Goal: Task Accomplishment & Management: Complete application form

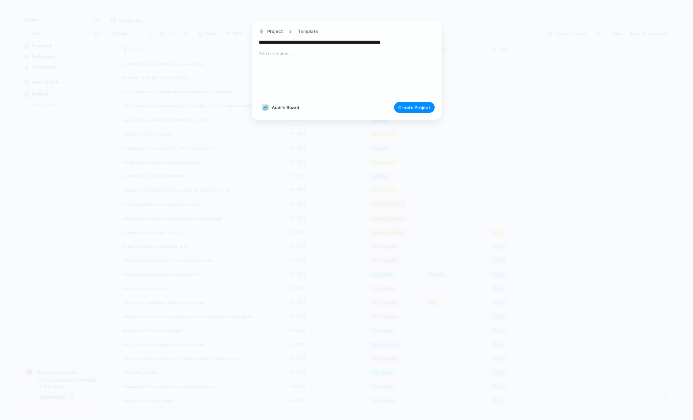
drag, startPoint x: 383, startPoint y: 43, endPoint x: 425, endPoint y: 42, distance: 41.6
click at [425, 42] on input "**********" at bounding box center [347, 42] width 176 height 11
type input "**********"
click at [419, 110] on span "Create Project" at bounding box center [414, 107] width 32 height 7
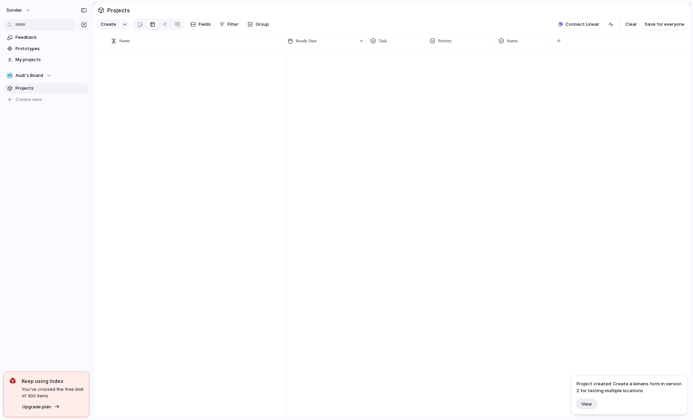
scroll to position [1883, 0]
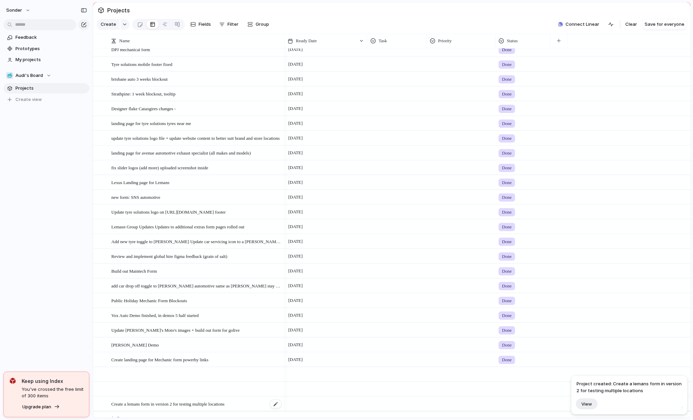
click at [200, 408] on span "Create a lemans form in version 2 for testing multiple locations" at bounding box center [167, 404] width 113 height 8
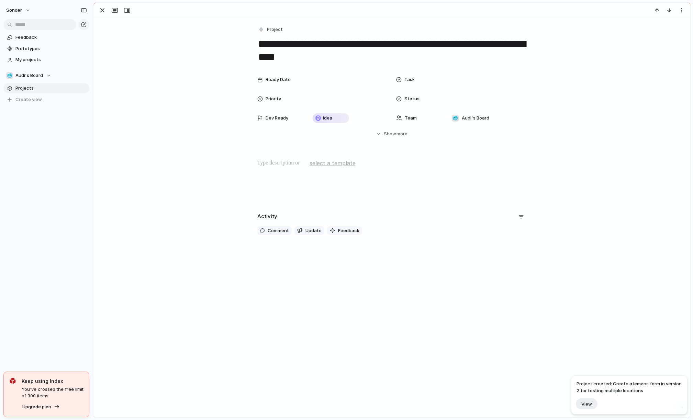
click at [439, 101] on div "Status" at bounding box center [461, 99] width 131 height 14
click at [460, 92] on div "Live Done In progress hold No Status" at bounding box center [346, 210] width 693 height 420
click at [463, 100] on div at bounding box center [486, 99] width 75 height 8
click at [470, 137] on li "Done" at bounding box center [475, 135] width 56 height 12
click at [446, 78] on div at bounding box center [486, 80] width 81 height 14
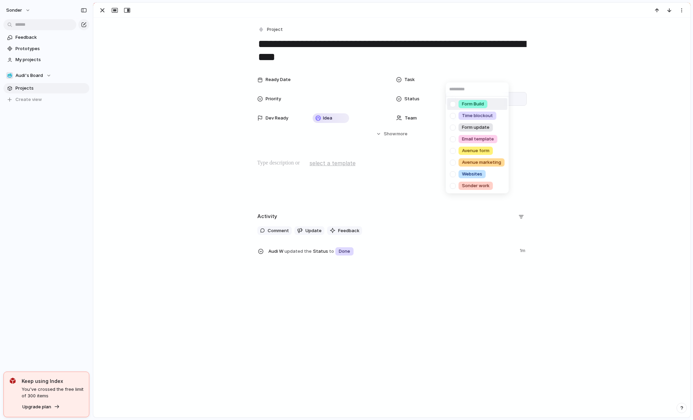
click at [469, 109] on li "Form Build" at bounding box center [477, 104] width 60 height 12
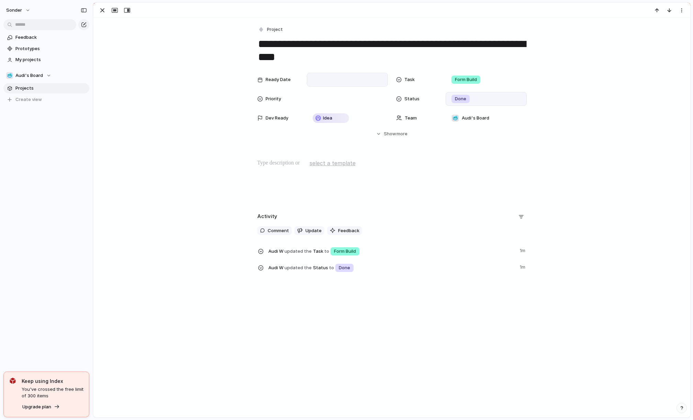
click at [314, 80] on div at bounding box center [347, 80] width 75 height 8
click at [395, 148] on button "10" at bounding box center [394, 149] width 12 height 12
click at [286, 167] on p at bounding box center [391, 163] width 269 height 8
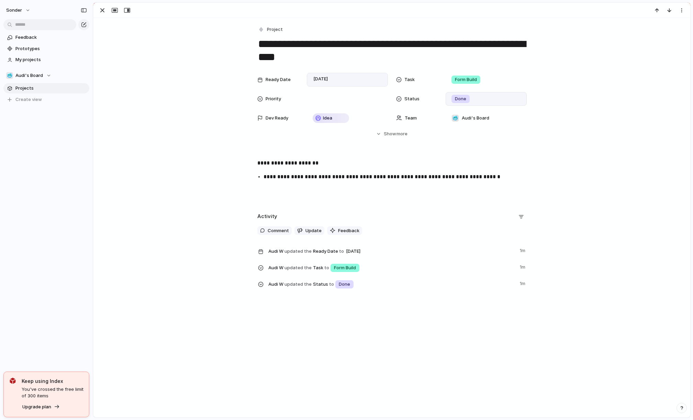
click at [299, 166] on p "**********" at bounding box center [391, 163] width 269 height 8
click at [340, 167] on p "**********" at bounding box center [391, 163] width 269 height 8
click at [518, 181] on div "**********" at bounding box center [392, 181] width 580 height 44
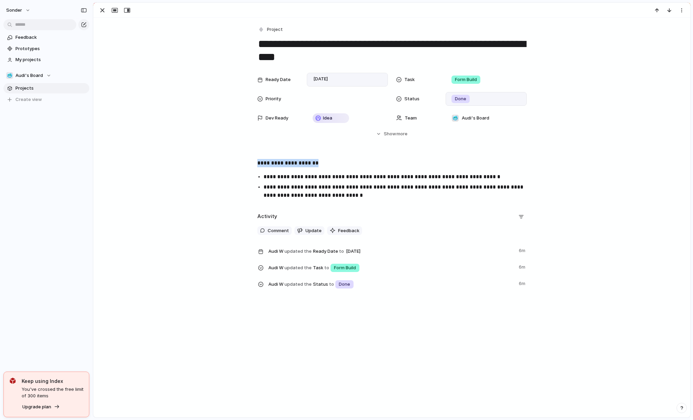
drag, startPoint x: 322, startPoint y: 161, endPoint x: 247, endPoint y: 159, distance: 74.9
click at [247, 159] on div "**********" at bounding box center [392, 181] width 580 height 44
click at [280, 150] on button "button" at bounding box center [276, 149] width 14 height 11
click at [378, 195] on p "**********" at bounding box center [398, 191] width 269 height 16
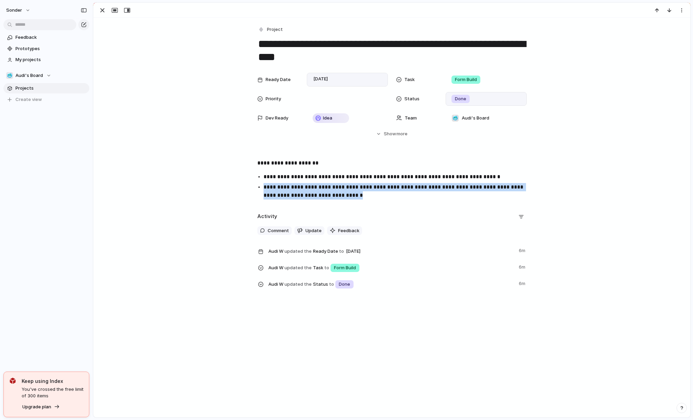
click at [378, 195] on p "**********" at bounding box center [398, 191] width 269 height 16
click at [432, 205] on div "**********" at bounding box center [391, 157] width 597 height 278
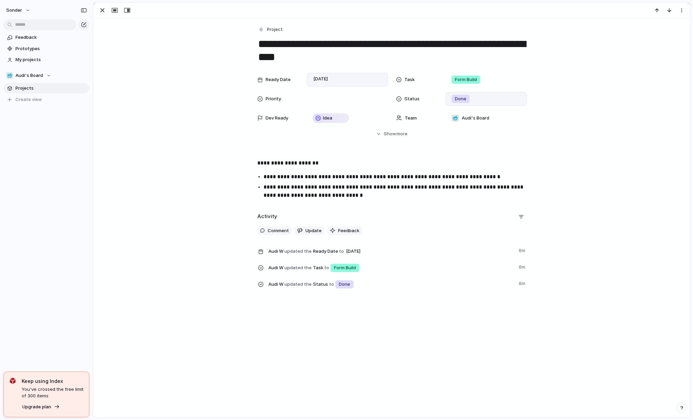
click at [422, 178] on p "**********" at bounding box center [398, 177] width 269 height 8
click at [104, 11] on div "button" at bounding box center [102, 10] width 8 height 8
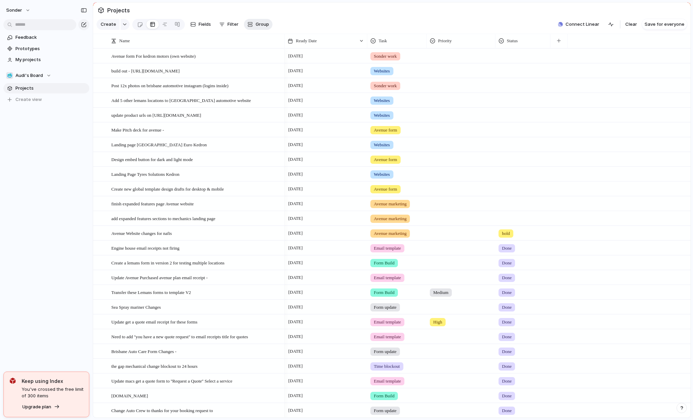
click at [266, 30] on button "Group" at bounding box center [258, 24] width 29 height 11
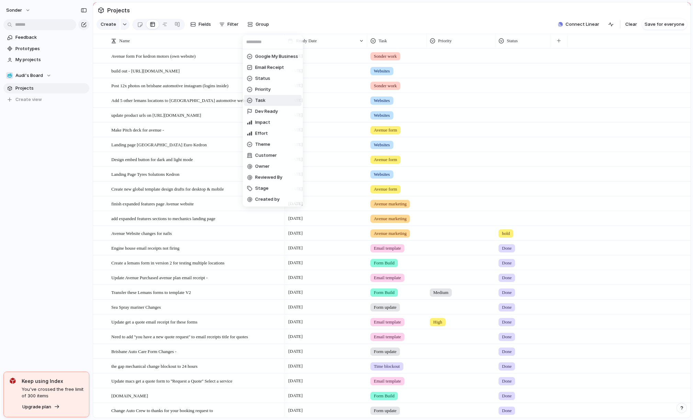
click at [269, 99] on li "Task" at bounding box center [272, 100] width 57 height 11
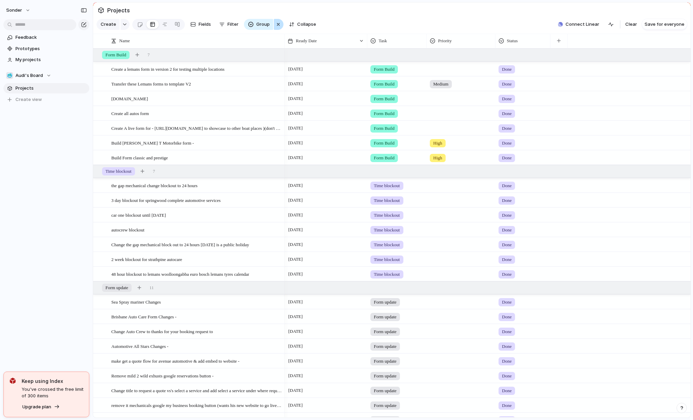
click at [278, 26] on div "button" at bounding box center [278, 24] width 5 height 8
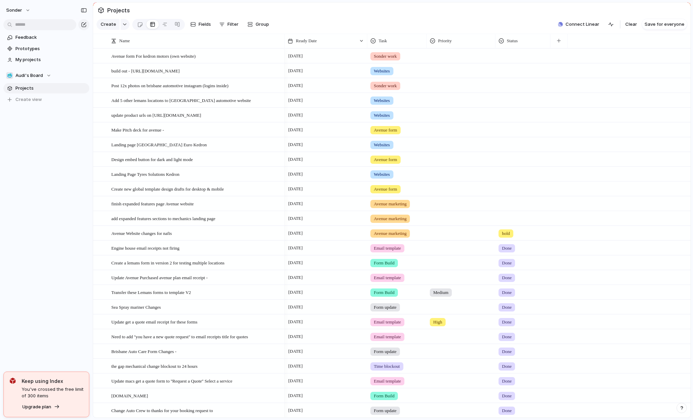
scroll to position [351, 0]
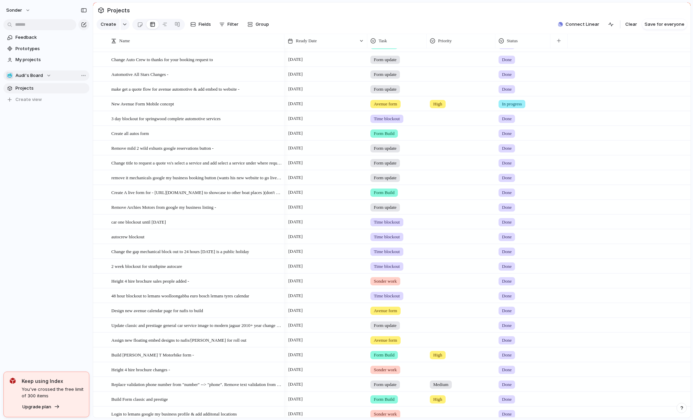
click at [28, 70] on button "🥶 Audi's Board" at bounding box center [46, 75] width 86 height 10
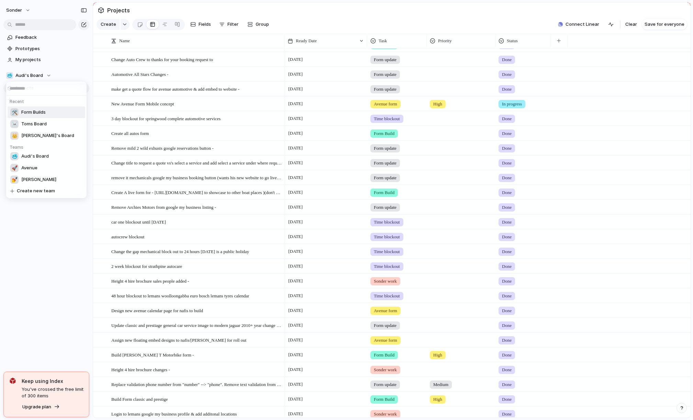
click at [35, 111] on span "Form Builds" at bounding box center [33, 112] width 24 height 7
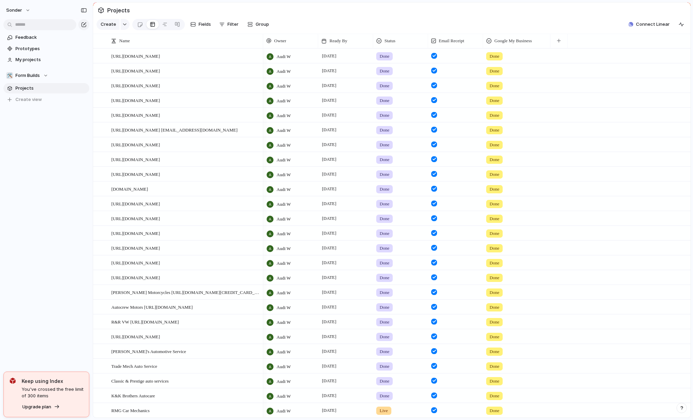
scroll to position [183, 0]
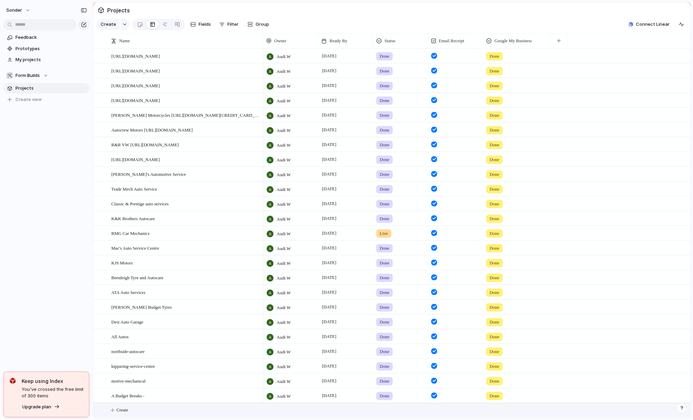
click at [143, 416] on button "Create" at bounding box center [400, 410] width 601 height 14
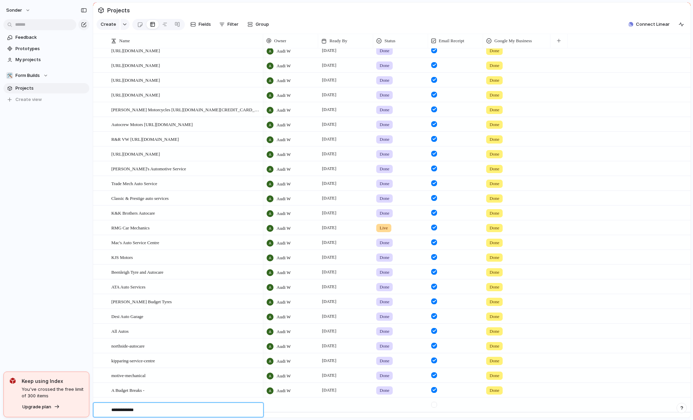
type textarea "**********"
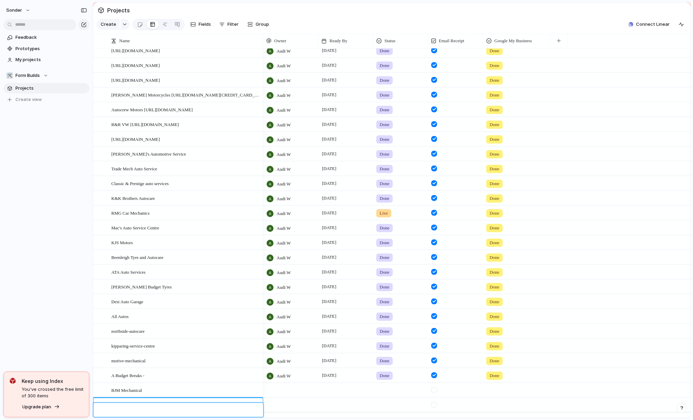
scroll to position [198, 0]
type textarea "**********"
click at [305, 392] on div at bounding box center [290, 390] width 55 height 14
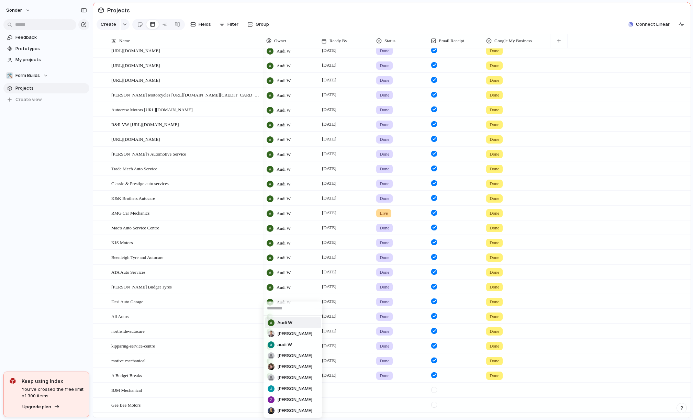
click at [286, 324] on span "Audi W" at bounding box center [284, 323] width 15 height 7
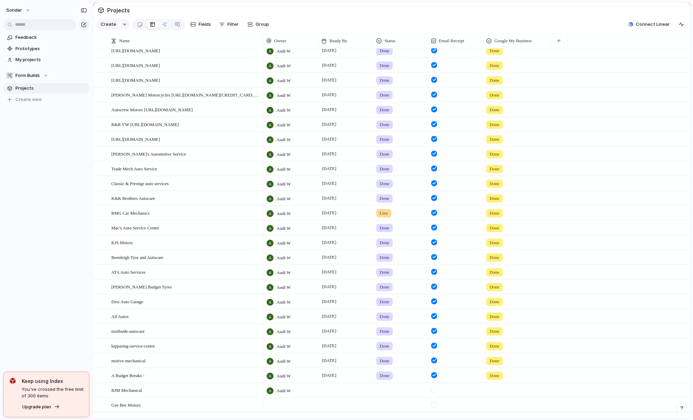
click at [292, 412] on div at bounding box center [290, 405] width 55 height 14
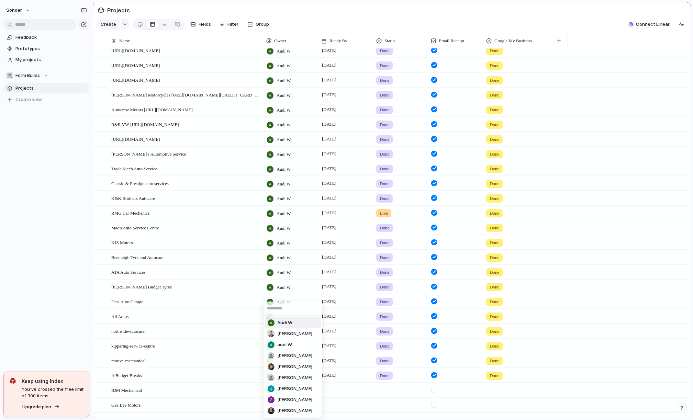
click at [288, 324] on span "Audi W" at bounding box center [284, 323] width 15 height 7
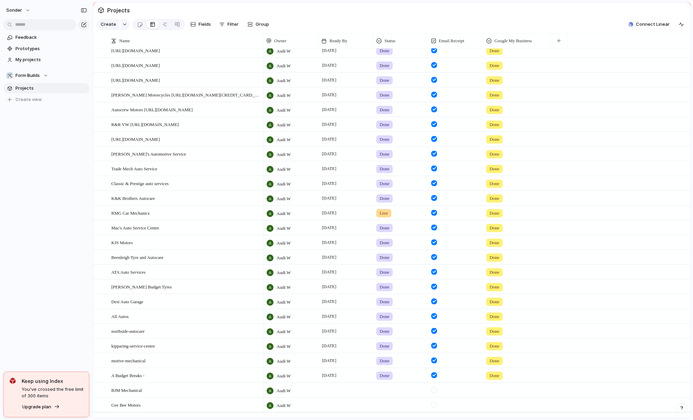
click at [335, 392] on div at bounding box center [345, 390] width 55 height 14
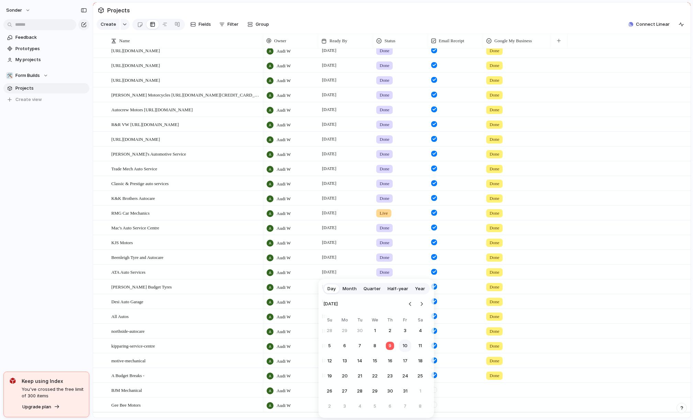
click at [406, 349] on button "10" at bounding box center [405, 346] width 12 height 12
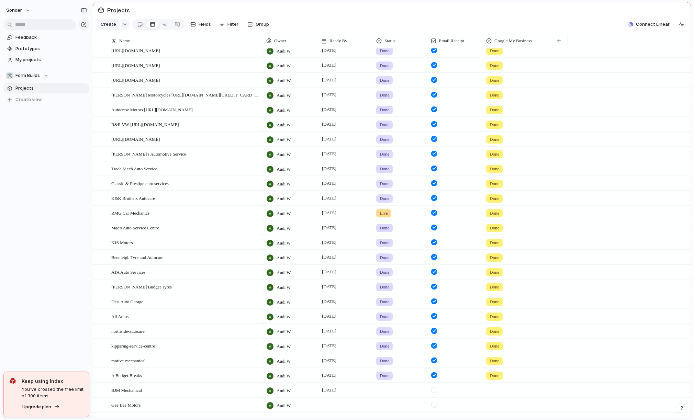
click at [323, 407] on div at bounding box center [345, 405] width 55 height 14
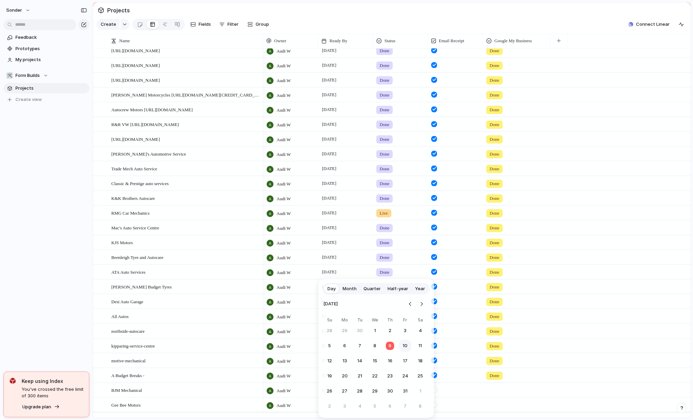
click at [405, 347] on button "10" at bounding box center [405, 346] width 12 height 12
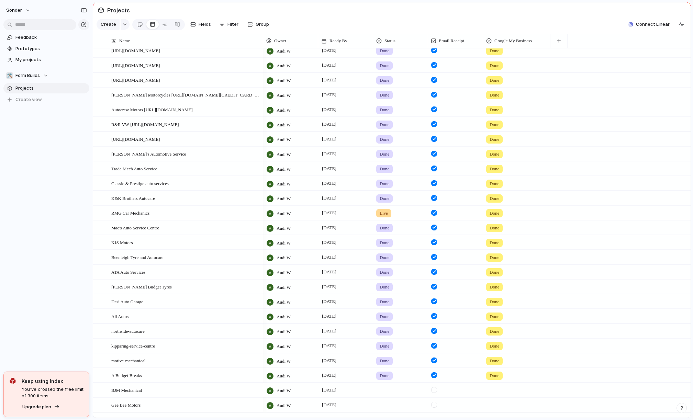
click at [393, 395] on div at bounding box center [400, 388] width 54 height 11
click at [384, 386] on span "Done" at bounding box center [386, 387] width 11 height 7
click at [386, 410] on div at bounding box center [400, 403] width 54 height 11
click at [396, 385] on li "Done" at bounding box center [403, 387] width 56 height 12
click at [435, 393] on div at bounding box center [434, 390] width 6 height 6
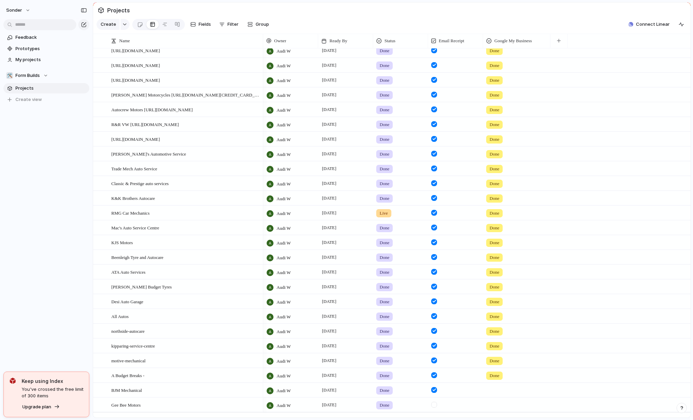
click at [434, 406] on form at bounding box center [433, 403] width 11 height 10
click at [436, 408] on div at bounding box center [434, 405] width 6 height 6
click at [494, 395] on div at bounding box center [516, 388] width 67 height 11
click at [503, 409] on span "Done" at bounding box center [505, 410] width 11 height 7
click at [500, 410] on div at bounding box center [516, 403] width 67 height 11
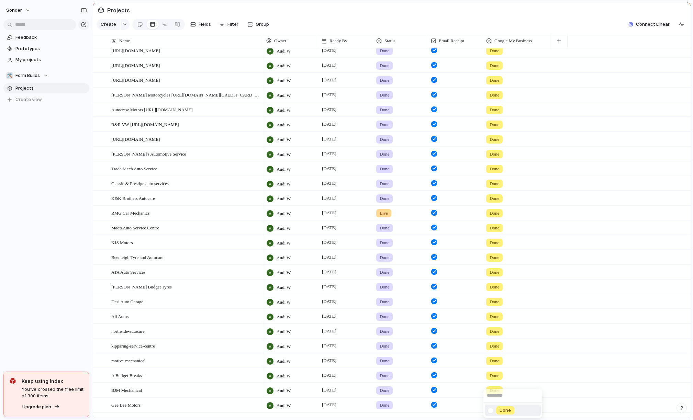
click at [503, 413] on span "Done" at bounding box center [505, 410] width 11 height 7
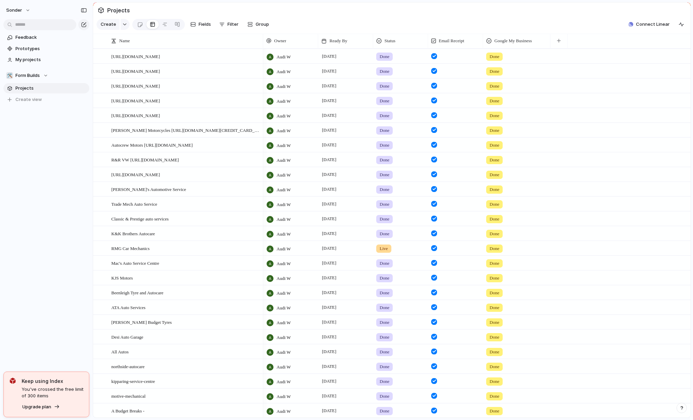
scroll to position [212, 0]
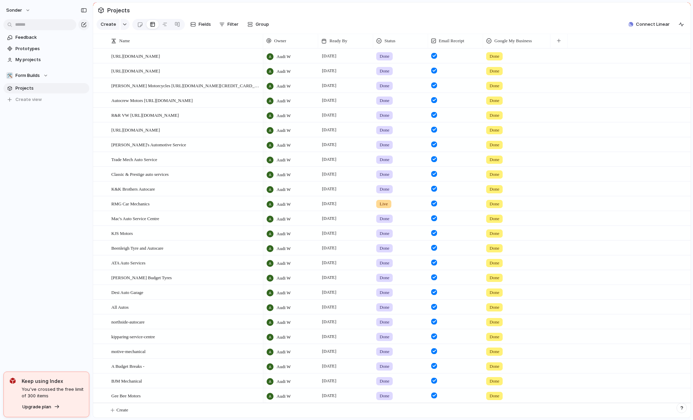
drag, startPoint x: 569, startPoint y: 8, endPoint x: 507, endPoint y: 1, distance: 62.6
click at [569, 8] on section "Projects" at bounding box center [391, 9] width 597 height 15
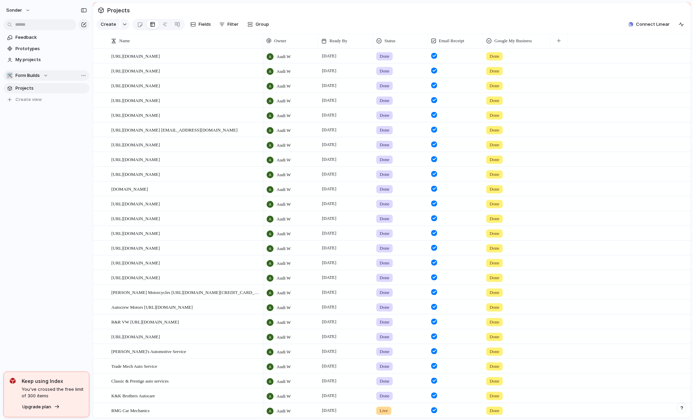
click at [18, 72] on span "Form Builds" at bounding box center [27, 75] width 24 height 7
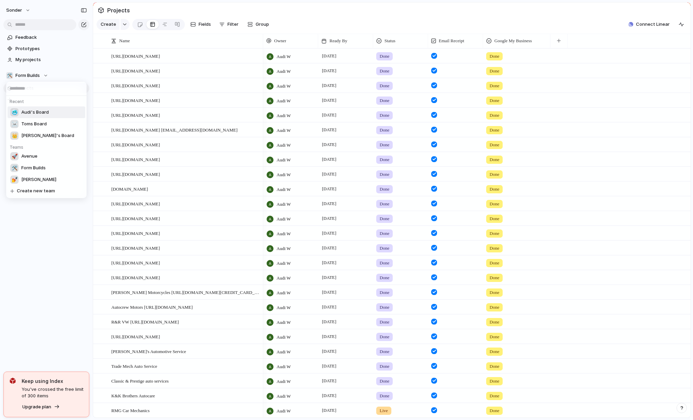
click at [32, 112] on span "Audi's Board" at bounding box center [34, 112] width 27 height 7
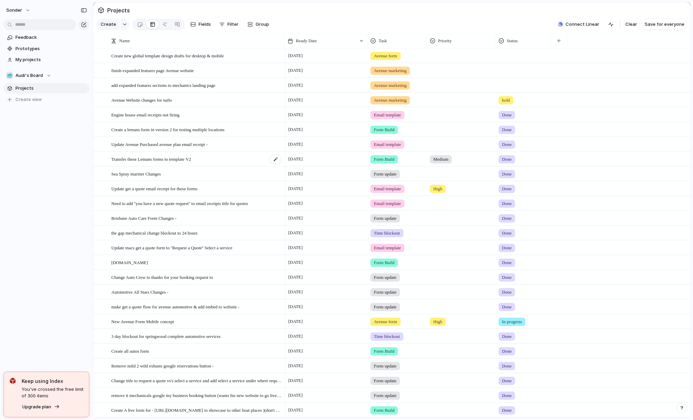
scroll to position [135, 0]
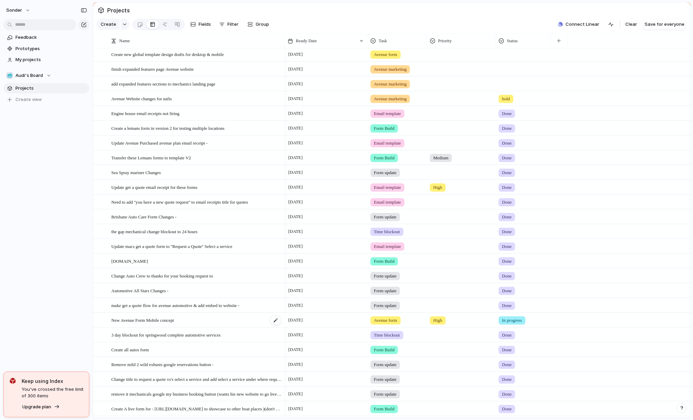
click at [146, 324] on span "New Avenue Form Mobile concept" at bounding box center [142, 320] width 63 height 8
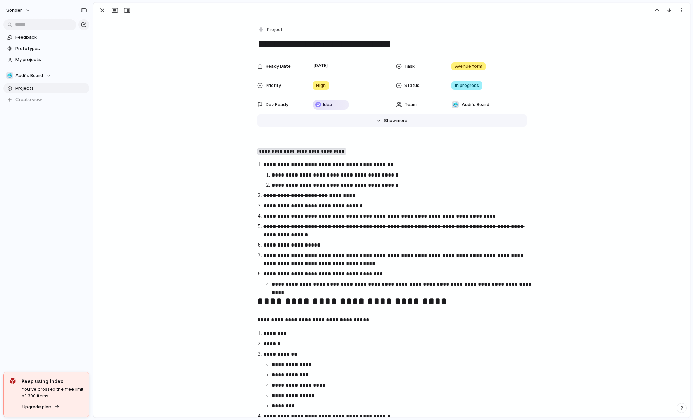
click at [391, 120] on span "Show" at bounding box center [390, 120] width 12 height 7
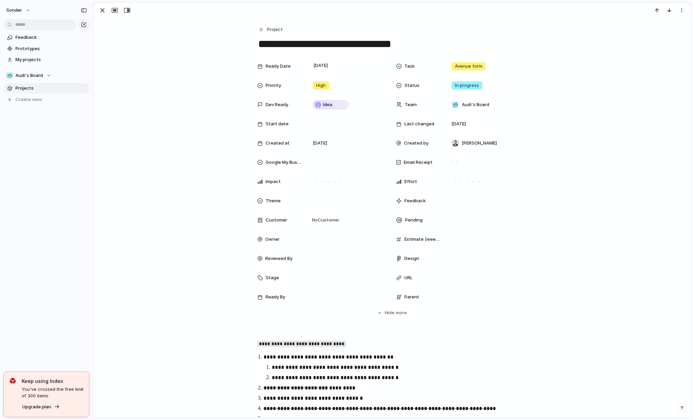
click at [42, 75] on span "Audi's Board" at bounding box center [28, 75] width 27 height 7
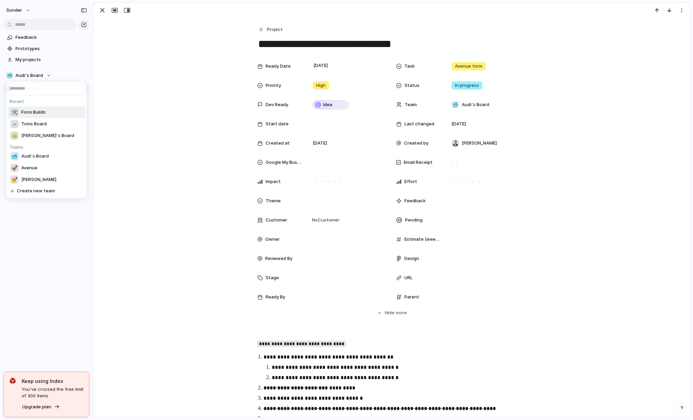
click at [37, 104] on h5 "Recent" at bounding box center [48, 100] width 80 height 9
click at [36, 113] on span "Form Builds" at bounding box center [33, 112] width 24 height 7
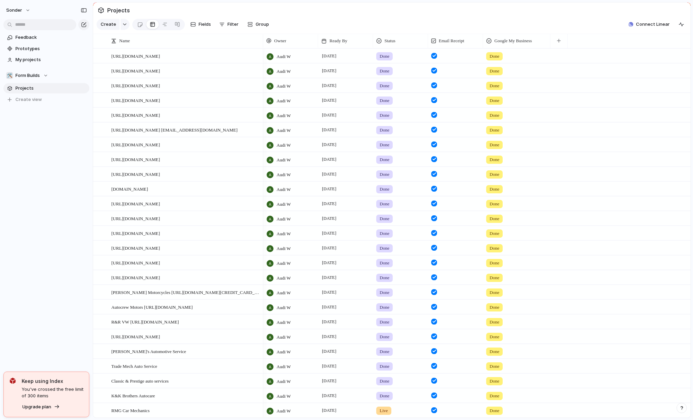
scroll to position [212, 0]
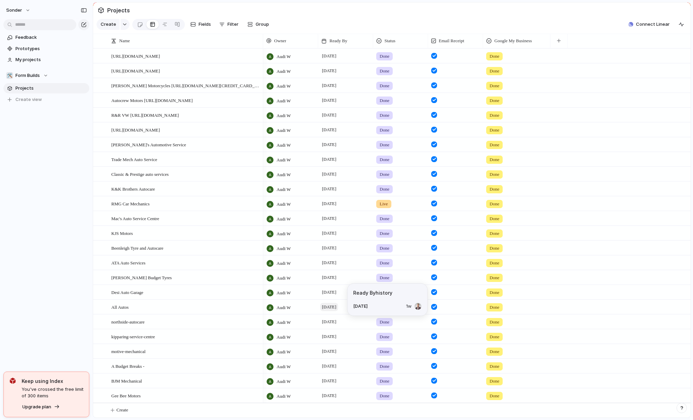
click at [332, 305] on span "[DATE]" at bounding box center [329, 307] width 18 height 8
click at [337, 349] on span "[DATE]" at bounding box center [329, 351] width 18 height 8
